Goal: Check status

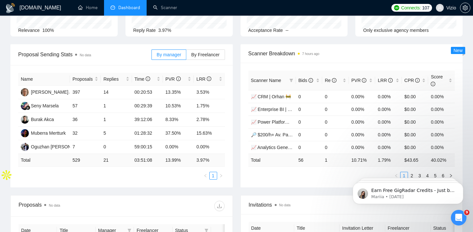
scroll to position [173, 0]
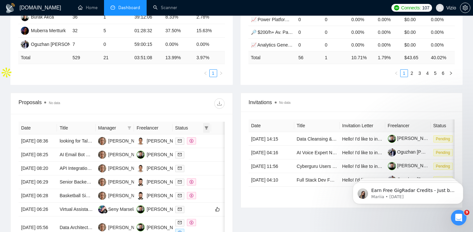
click at [205, 126] on icon "filter" at bounding box center [207, 128] width 4 height 4
click at [200, 144] on li "Chat" at bounding box center [190, 140] width 39 height 10
checkbox input "true"
click at [174, 88] on div "Proposal Sending Stats No data By manager By Freelancer Name Proposals Replies …" at bounding box center [237, 17] width 460 height 151
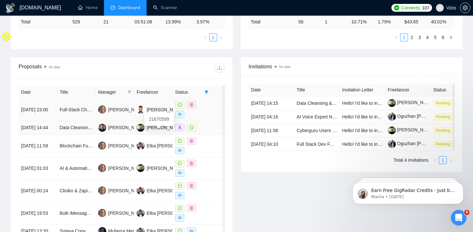
scroll to position [235, 0]
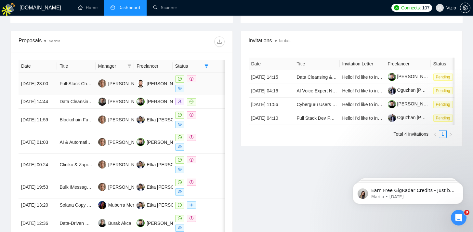
click at [86, 89] on td "Full-Stack Chatbot / LLM Developer for Operational Tooling (UI + .NET + Local L…" at bounding box center [76, 84] width 38 height 22
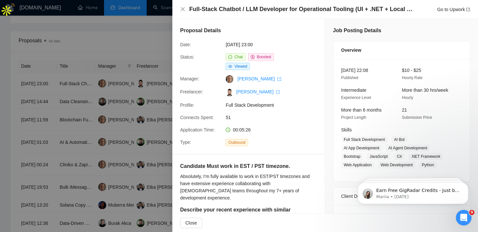
click at [138, 132] on div at bounding box center [239, 116] width 478 height 232
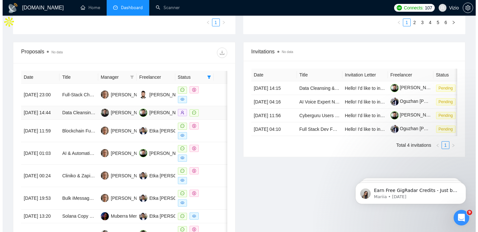
scroll to position [212, 0]
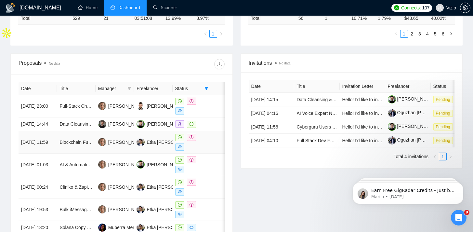
click at [166, 154] on td "Etka [PERSON_NAME]" at bounding box center [153, 142] width 38 height 22
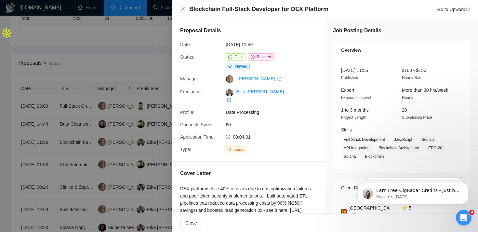
click at [155, 155] on div at bounding box center [239, 116] width 478 height 232
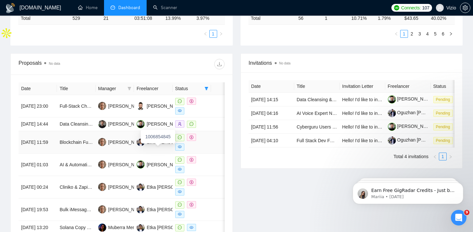
click at [158, 154] on td "Etka [PERSON_NAME]" at bounding box center [153, 142] width 38 height 22
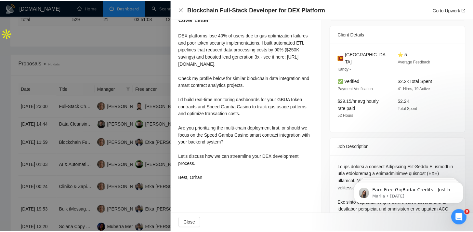
scroll to position [0, 0]
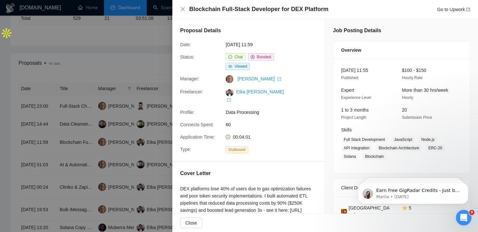
click at [147, 79] on div at bounding box center [239, 116] width 478 height 232
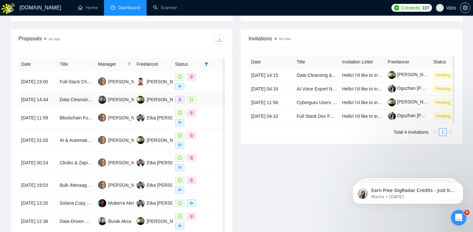
scroll to position [237, 0]
